Goal: Information Seeking & Learning: Learn about a topic

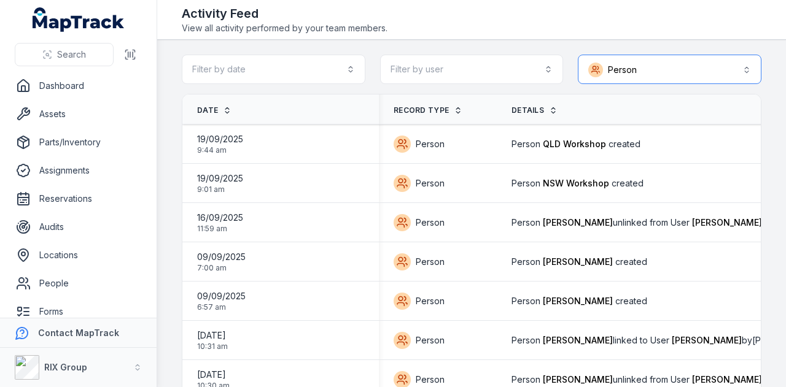
click at [619, 66] on button "Person ******" at bounding box center [670, 69] width 184 height 29
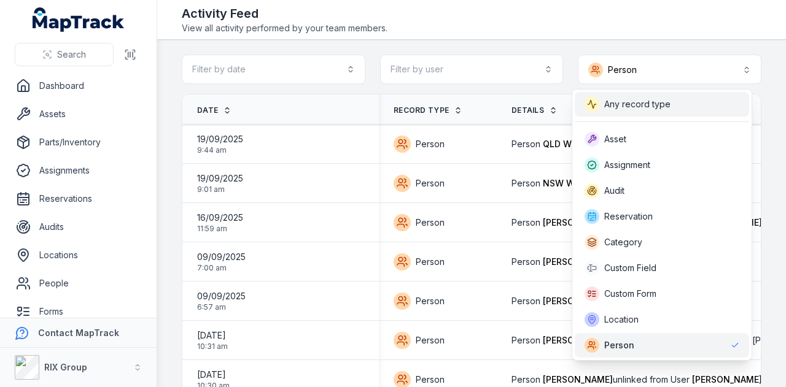
click at [627, 93] on div "Any record type" at bounding box center [662, 104] width 174 height 25
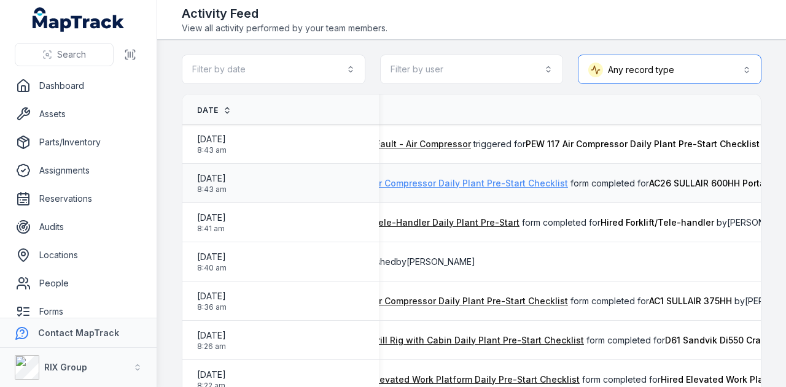
scroll to position [0, 264]
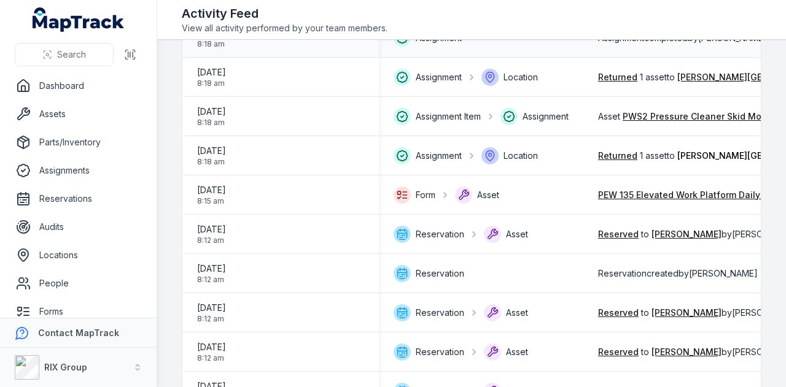
scroll to position [302, 0]
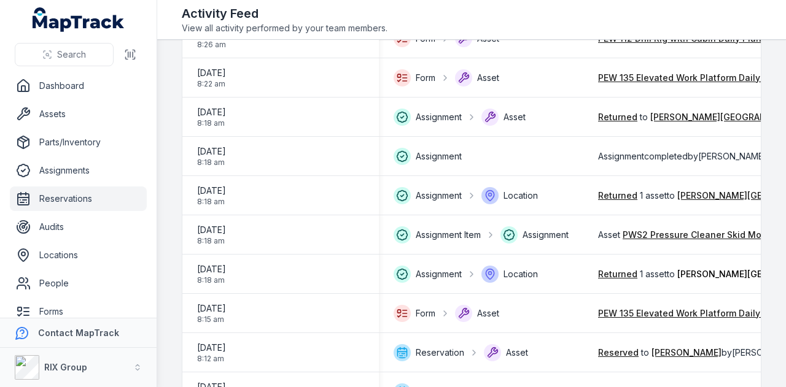
click at [92, 198] on link "Reservations" at bounding box center [78, 199] width 137 height 25
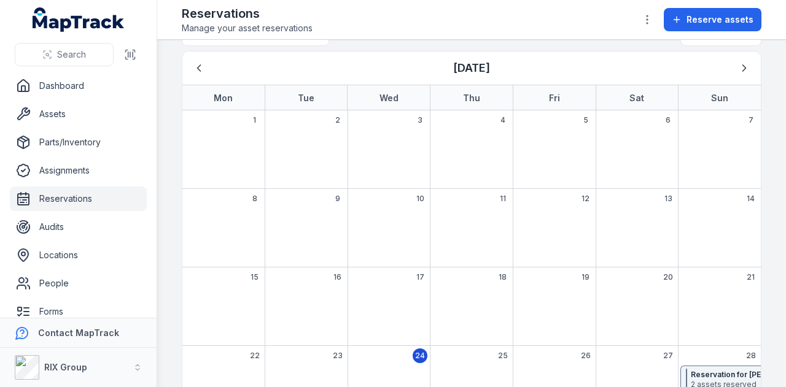
scroll to position [12, 0]
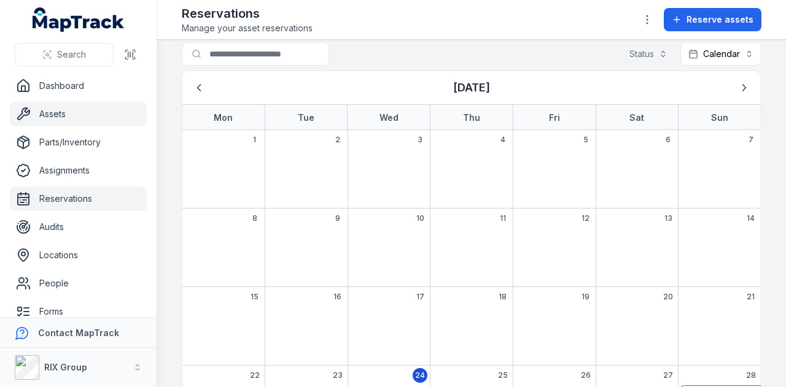
click at [60, 106] on link "Assets" at bounding box center [78, 114] width 137 height 25
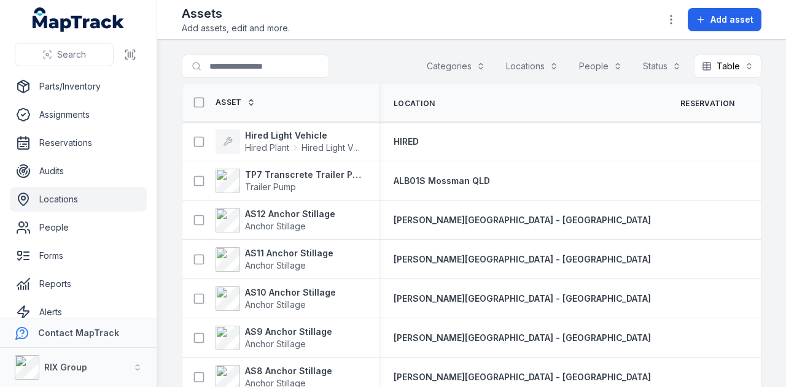
scroll to position [98, 0]
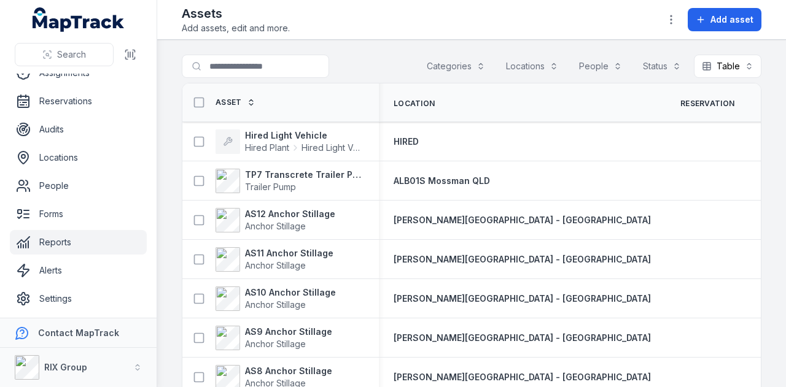
click at [98, 246] on link "Reports" at bounding box center [78, 242] width 137 height 25
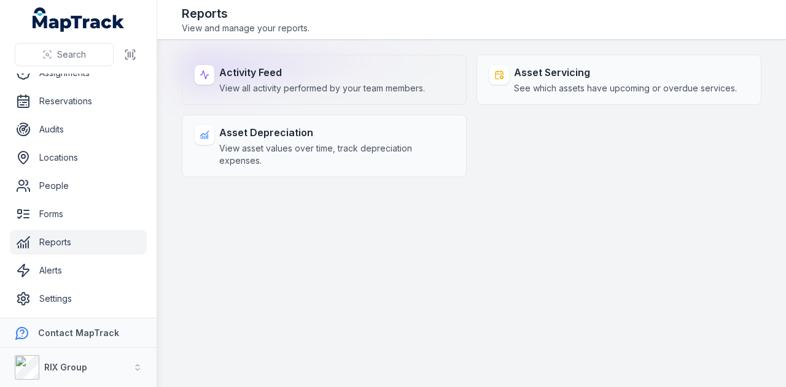
click at [364, 99] on div "Activity Feed View all activity performed by your team members." at bounding box center [324, 80] width 285 height 50
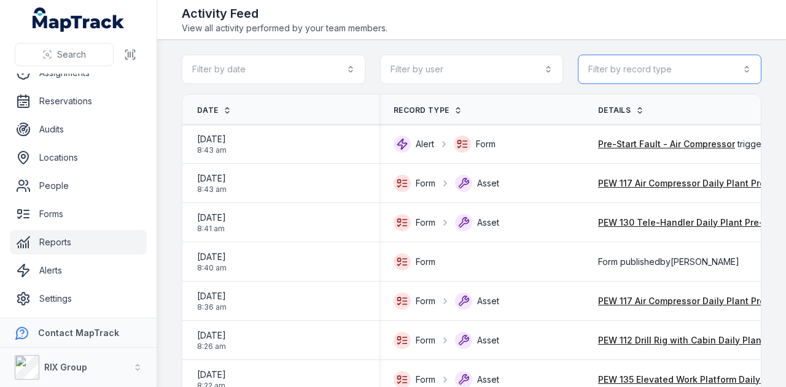
click at [729, 75] on button "Filter by record type" at bounding box center [670, 69] width 184 height 29
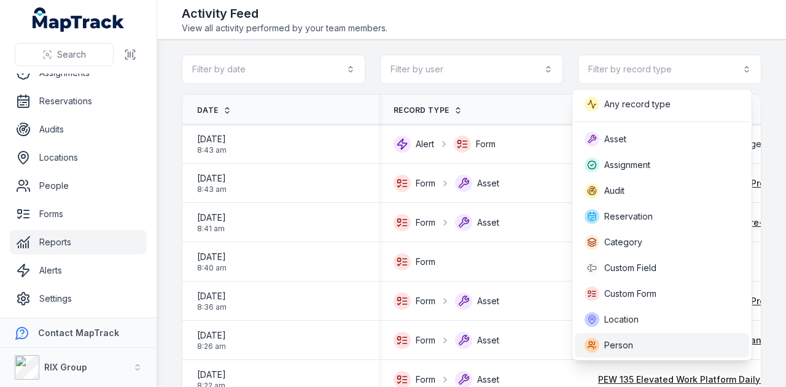
click at [670, 348] on div "Person" at bounding box center [661, 345] width 155 height 15
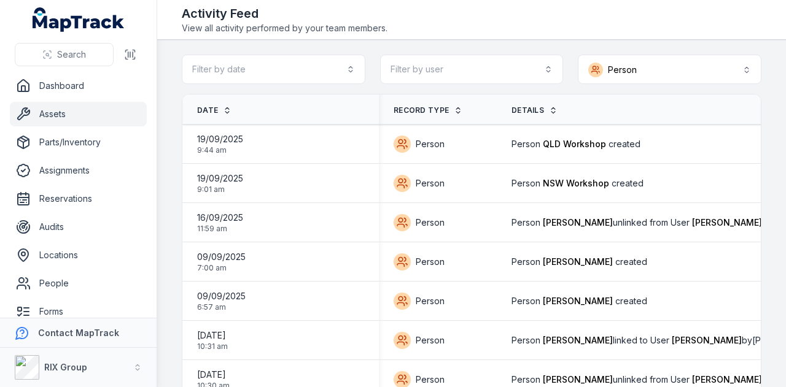
click at [82, 120] on link "Assets" at bounding box center [78, 114] width 137 height 25
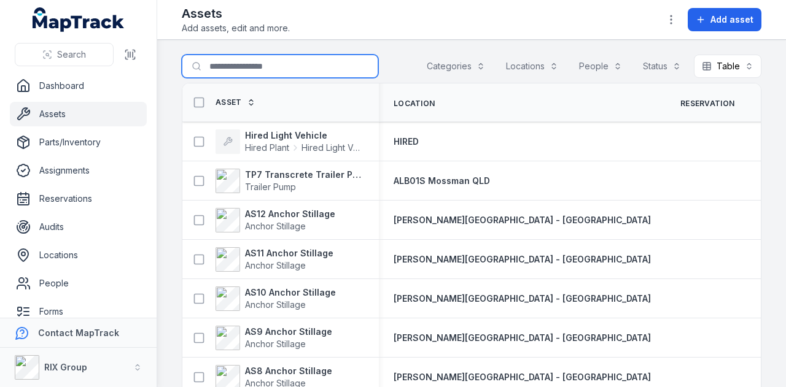
click at [277, 73] on input "Search for assets" at bounding box center [280, 66] width 196 height 23
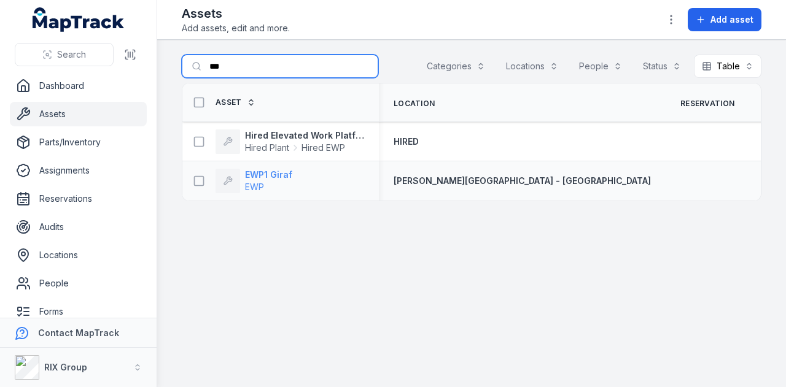
type input "***"
click at [286, 171] on strong "EWP1 Giraf" at bounding box center [268, 175] width 47 height 12
drag, startPoint x: 254, startPoint y: 71, endPoint x: 173, endPoint y: 69, distance: 81.0
click at [181, 71] on main "Search for assets *** Categories Locations People Status Table ***** Asset Loca…" at bounding box center [471, 213] width 629 height 347
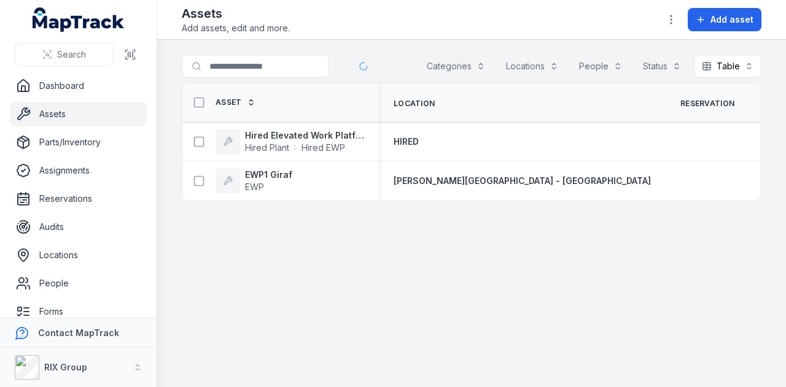
click at [71, 107] on link "Assets" at bounding box center [78, 114] width 137 height 25
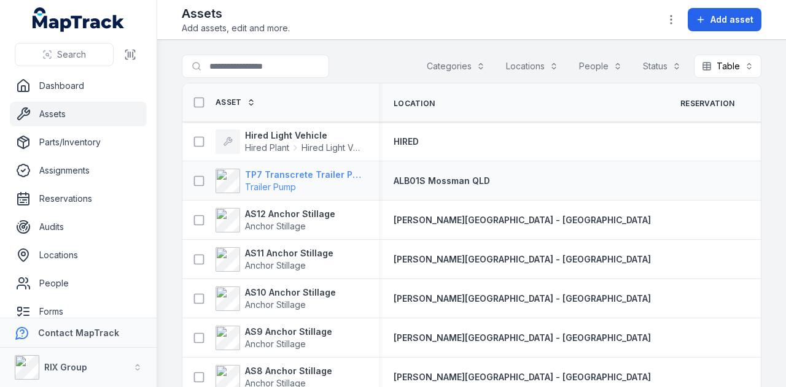
click at [292, 171] on strong "TP7 Transcrete Trailer Pump" at bounding box center [304, 175] width 119 height 12
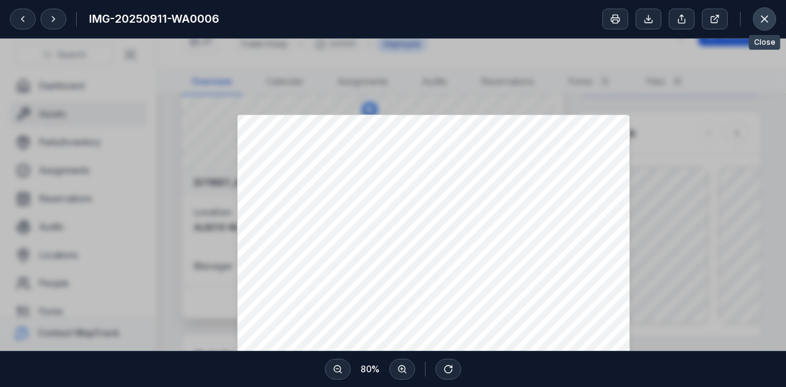
click at [769, 18] on icon at bounding box center [764, 19] width 12 height 12
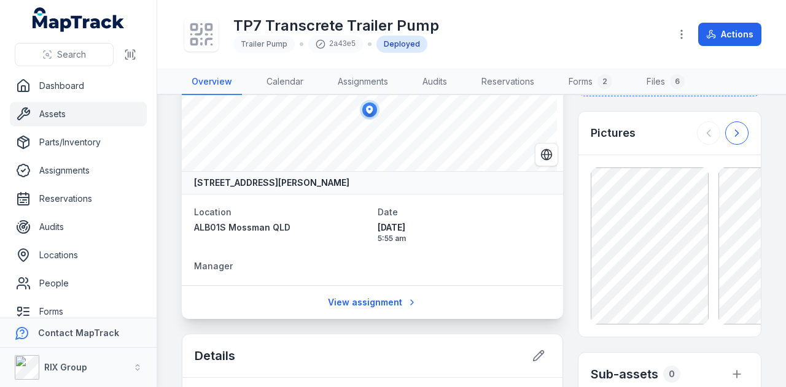
click at [732, 127] on icon at bounding box center [736, 133] width 12 height 12
click at [697, 128] on button at bounding box center [708, 133] width 23 height 23
click at [733, 127] on icon at bounding box center [736, 133] width 12 height 12
click at [733, 122] on div at bounding box center [723, 133] width 52 height 23
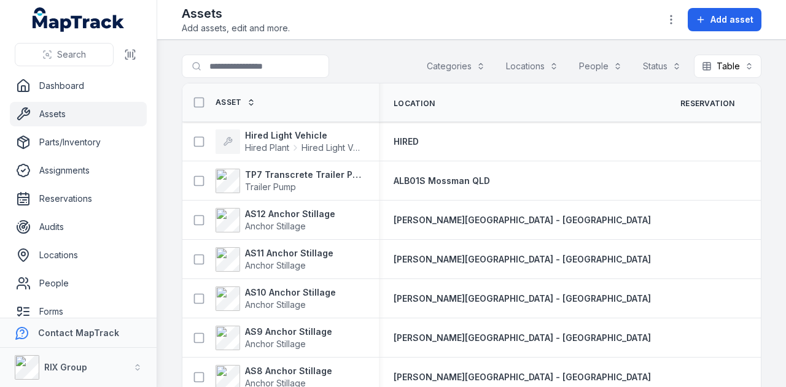
click at [454, 67] on button "Categories" at bounding box center [456, 66] width 74 height 23
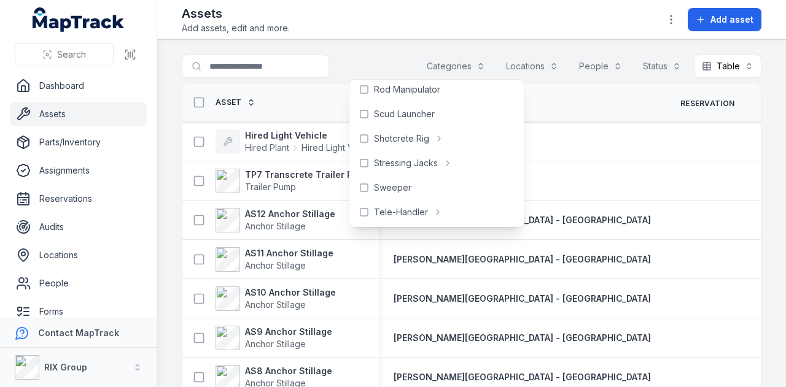
scroll to position [576, 0]
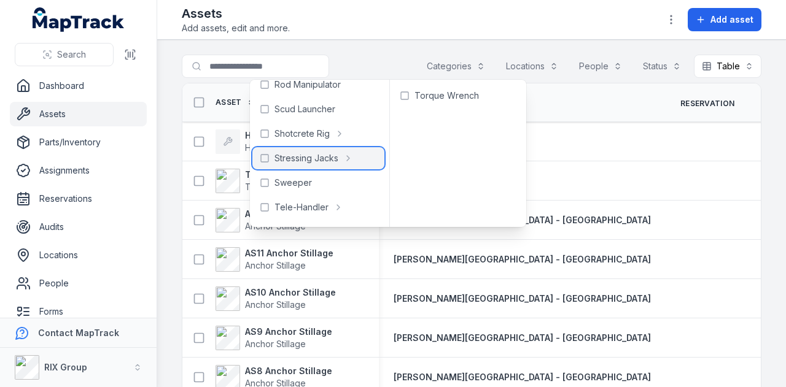
click at [333, 157] on span "Stressing Jacks" at bounding box center [306, 158] width 64 height 12
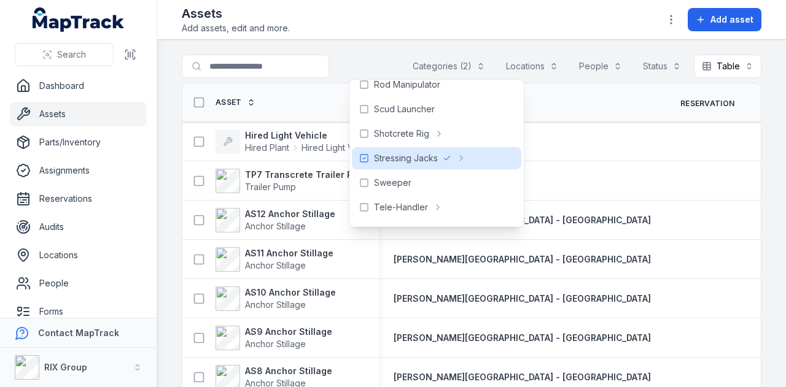
click at [384, 50] on main "**********" at bounding box center [471, 213] width 629 height 347
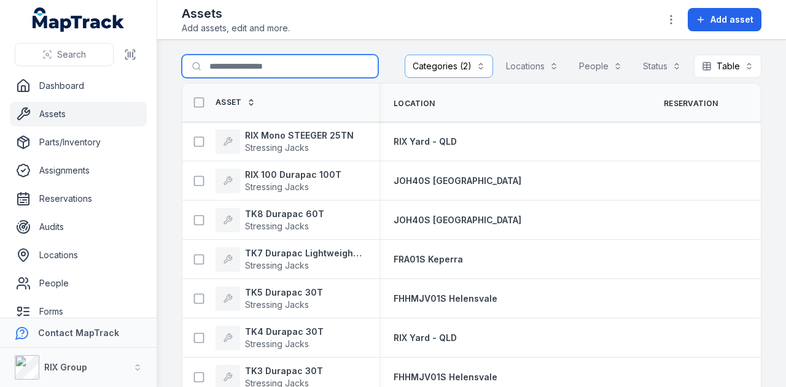
click at [298, 63] on input "Search for assets" at bounding box center [280, 66] width 196 height 23
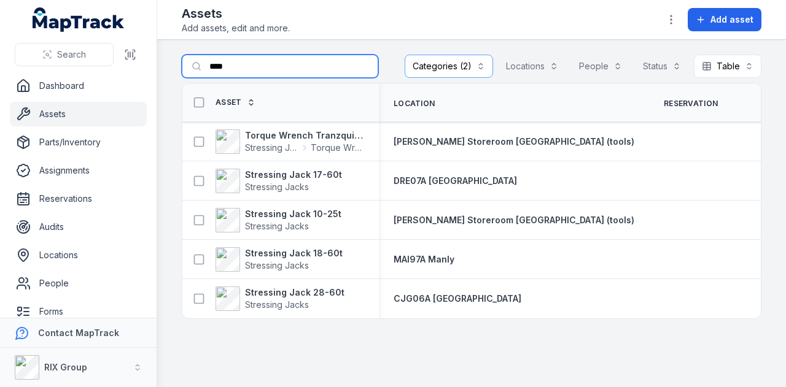
type input "****"
drag, startPoint x: 252, startPoint y: 58, endPoint x: 161, endPoint y: 74, distance: 91.6
click at [161, 74] on main "**********" at bounding box center [471, 213] width 629 height 347
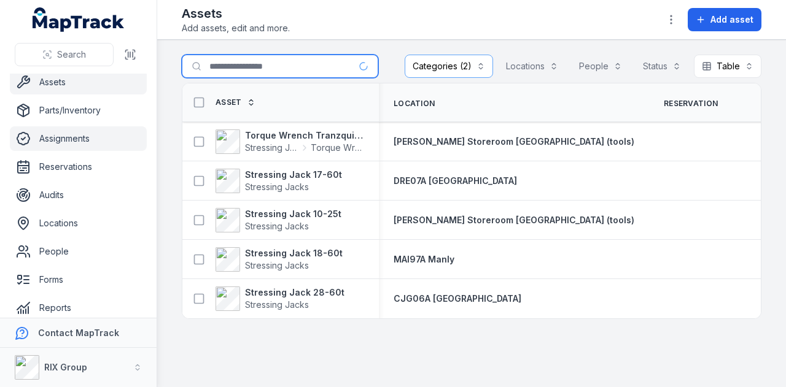
scroll to position [98, 0]
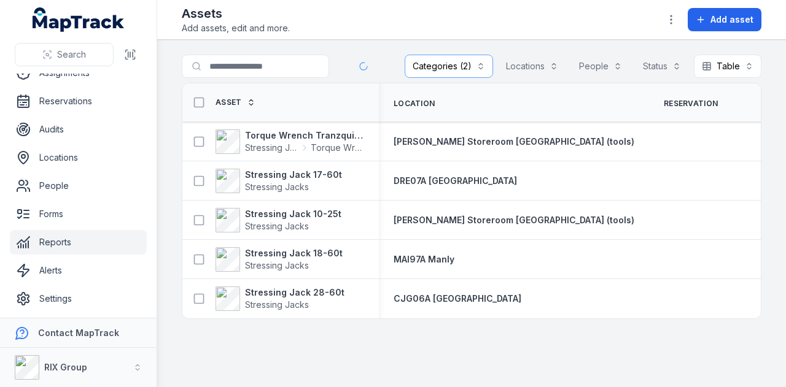
click at [101, 250] on link "Reports" at bounding box center [78, 242] width 137 height 25
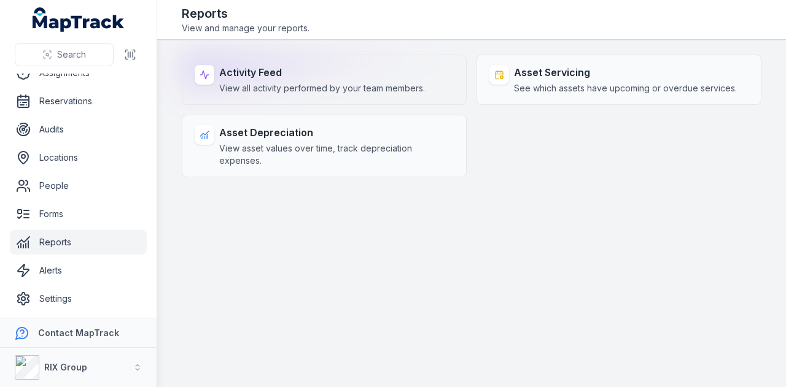
click at [364, 65] on strong "Activity Feed" at bounding box center [322, 72] width 206 height 15
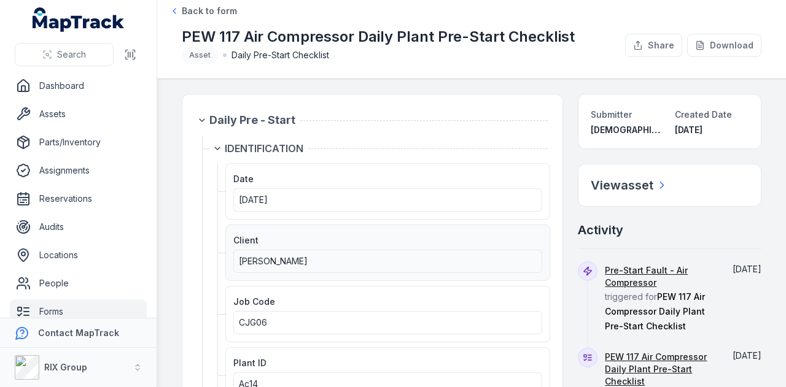
scroll to position [123, 0]
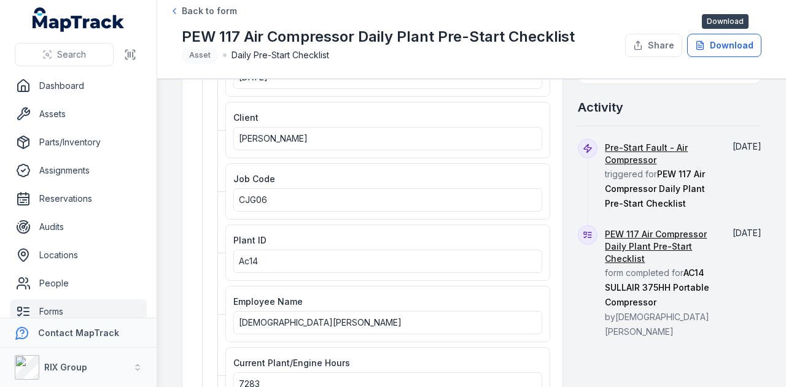
click at [728, 42] on button "Download" at bounding box center [724, 45] width 74 height 23
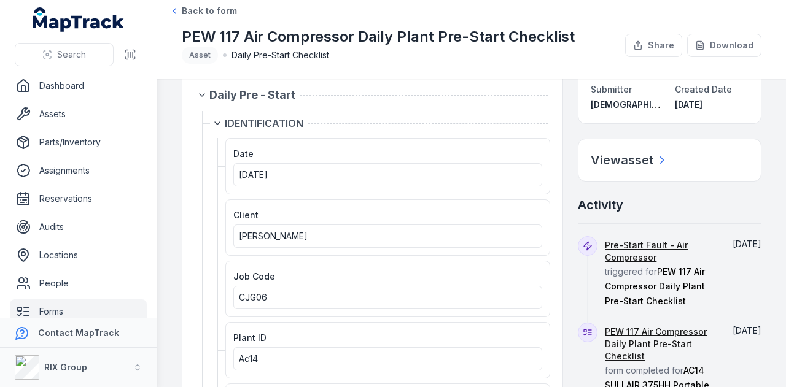
scroll to position [0, 0]
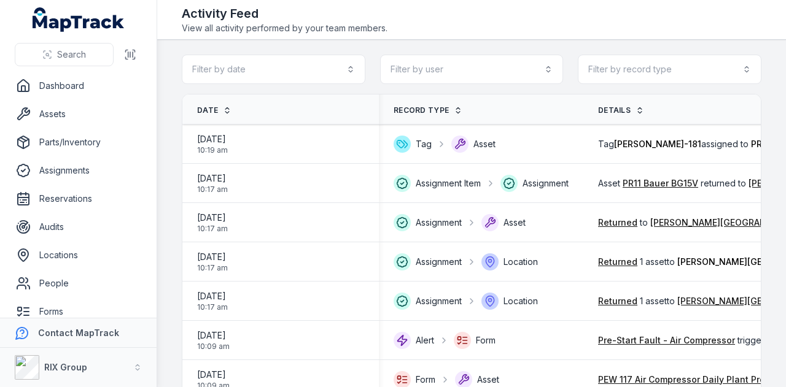
click at [573, 31] on div "Activity Feed View all activity performed by your team members." at bounding box center [471, 19] width 579 height 29
click at [74, 91] on link "Dashboard" at bounding box center [78, 86] width 137 height 25
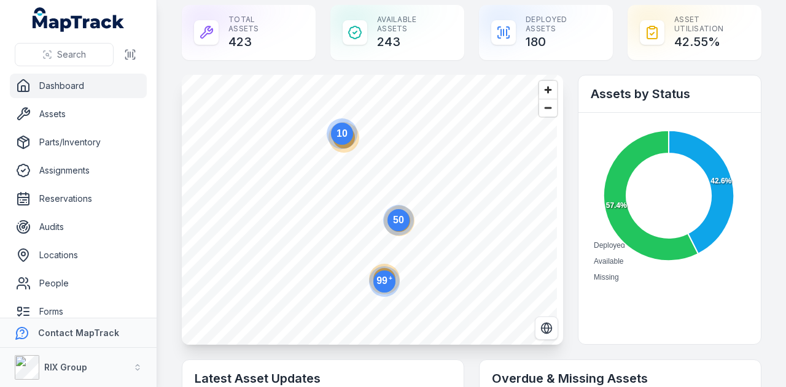
scroll to position [2, 0]
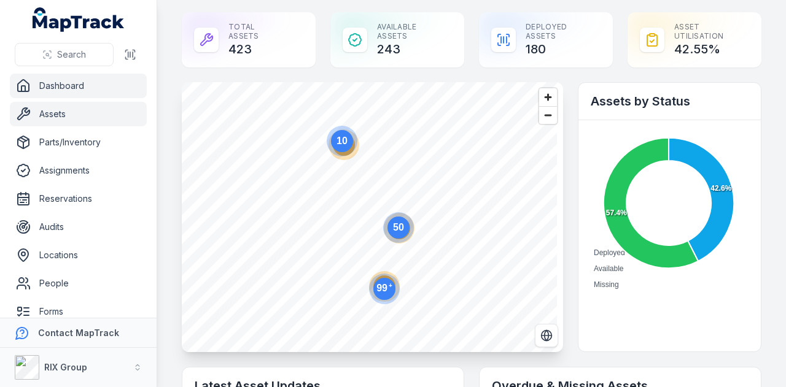
click at [82, 118] on link "Assets" at bounding box center [78, 114] width 137 height 25
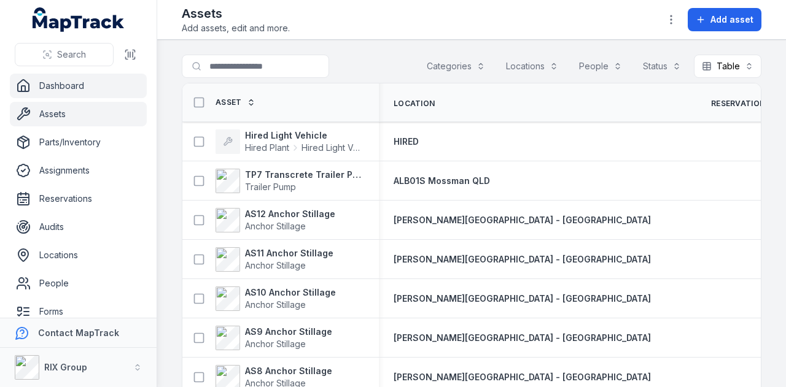
click at [90, 82] on link "Dashboard" at bounding box center [78, 86] width 137 height 25
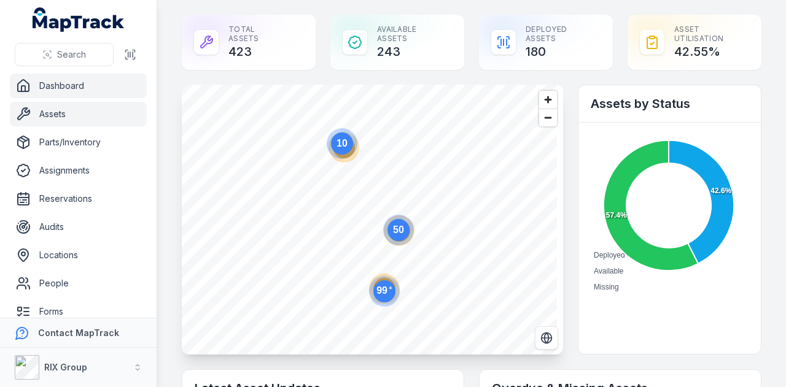
click at [44, 105] on link "Assets" at bounding box center [78, 114] width 137 height 25
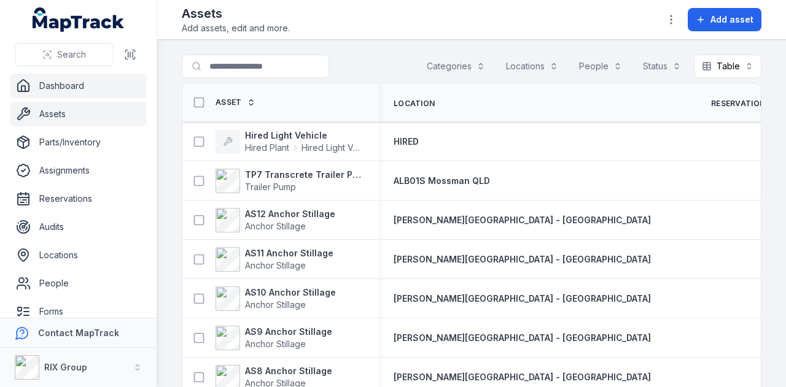
click at [81, 78] on link "Dashboard" at bounding box center [78, 86] width 137 height 25
